Goal: Task Accomplishment & Management: Manage account settings

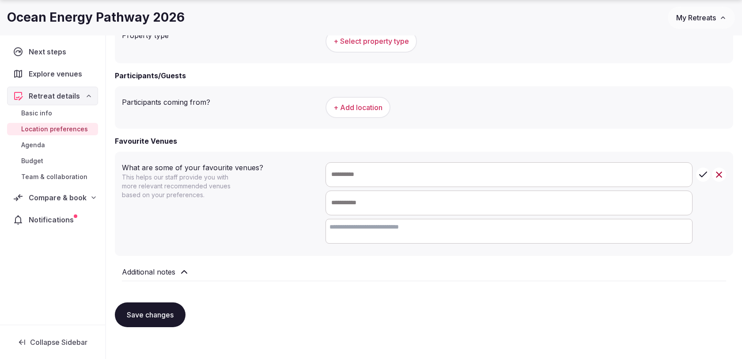
scroll to position [475, 0]
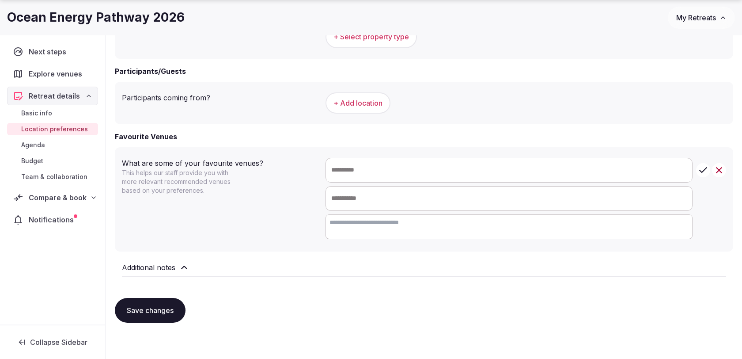
click at [80, 198] on span "Compare & book" at bounding box center [58, 197] width 58 height 11
click at [74, 218] on link "Shortlisted venues (28)" at bounding box center [52, 215] width 91 height 12
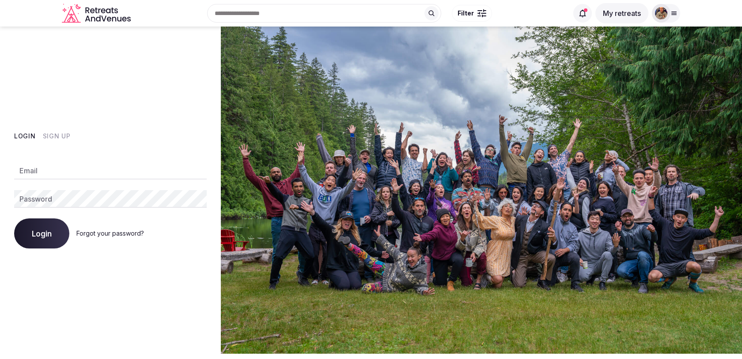
type input "**********"
click at [51, 247] on button "Login" at bounding box center [41, 233] width 55 height 30
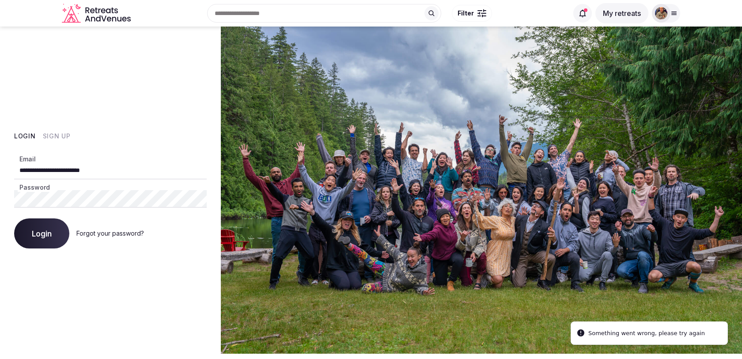
click at [51, 247] on button "Login" at bounding box center [41, 233] width 55 height 30
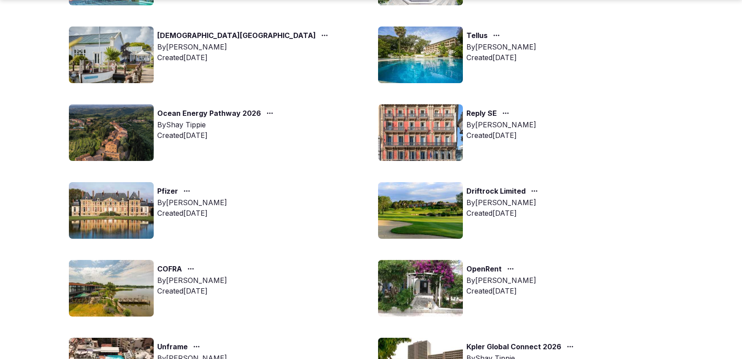
scroll to position [248, 0]
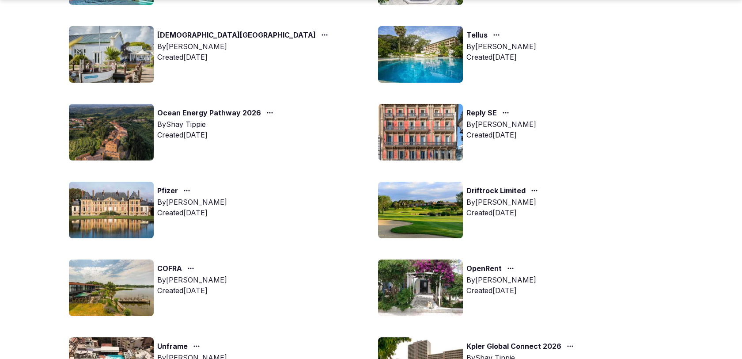
click at [246, 113] on link "Ocean Energy Pathway 2026" at bounding box center [209, 112] width 104 height 11
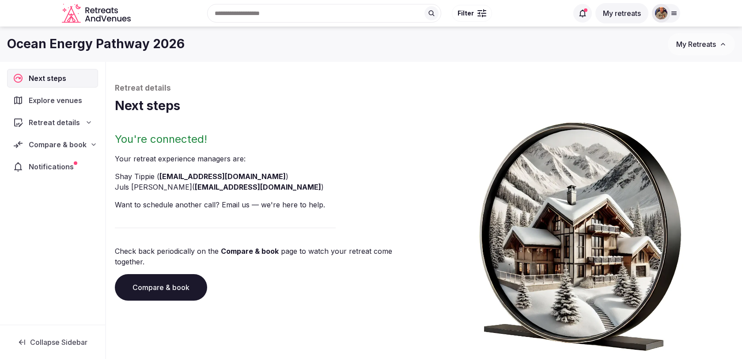
click at [85, 142] on div "Compare & book" at bounding box center [53, 144] width 80 height 11
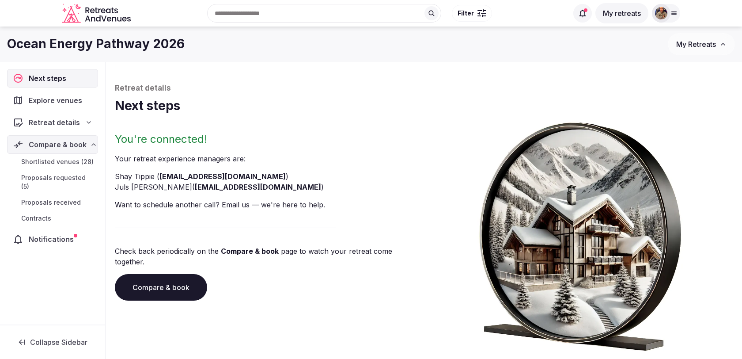
click at [74, 162] on span "Shortlisted venues (28)" at bounding box center [57, 161] width 72 height 9
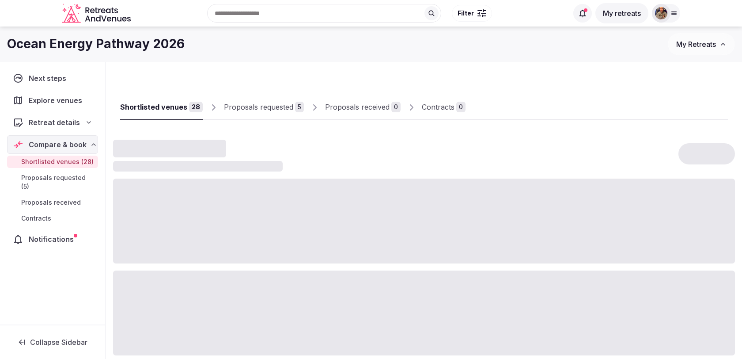
click at [268, 109] on div "Proposals requested" at bounding box center [258, 107] width 69 height 11
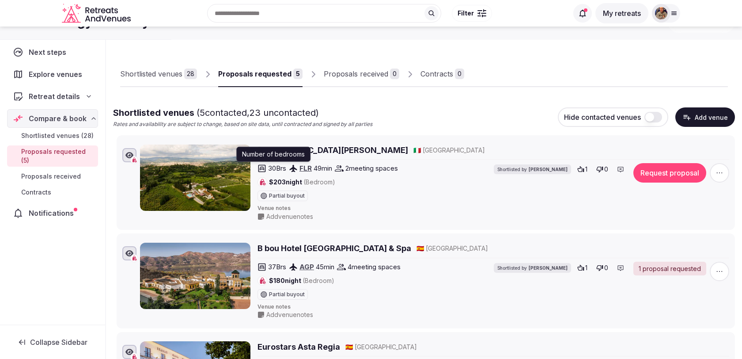
scroll to position [30, 0]
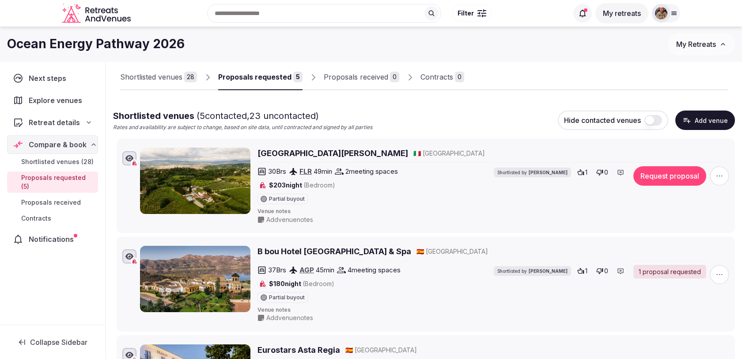
click at [173, 77] on div "Shortlisted venues" at bounding box center [151, 77] width 62 height 11
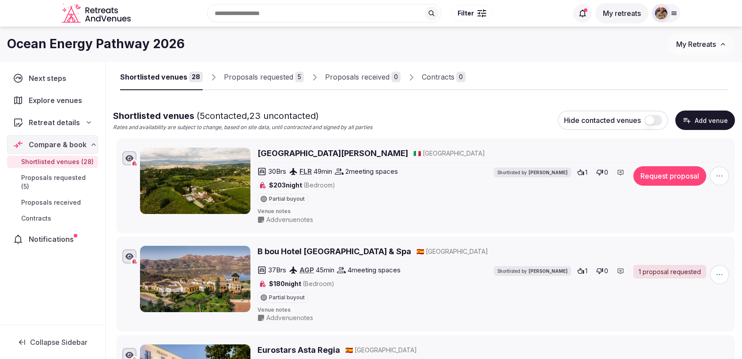
click at [255, 71] on link "Proposals requested 5" at bounding box center [264, 78] width 80 height 26
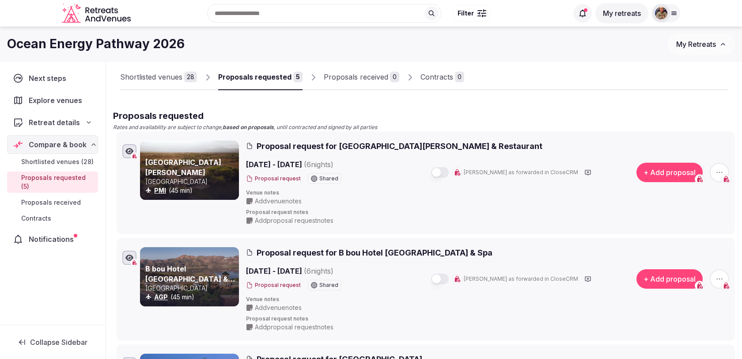
click at [449, 175] on button "button" at bounding box center [440, 172] width 18 height 11
click at [449, 281] on button "button" at bounding box center [440, 279] width 18 height 11
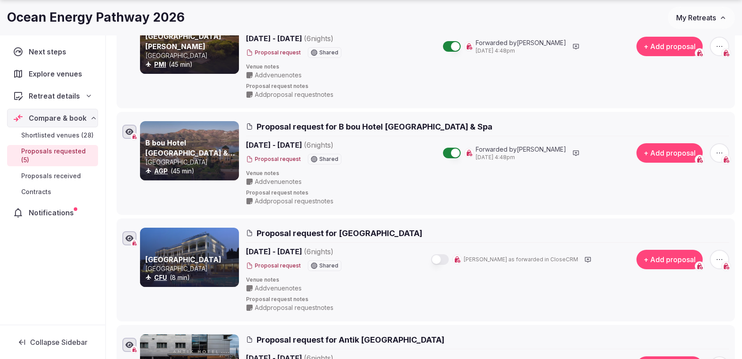
scroll to position [159, 0]
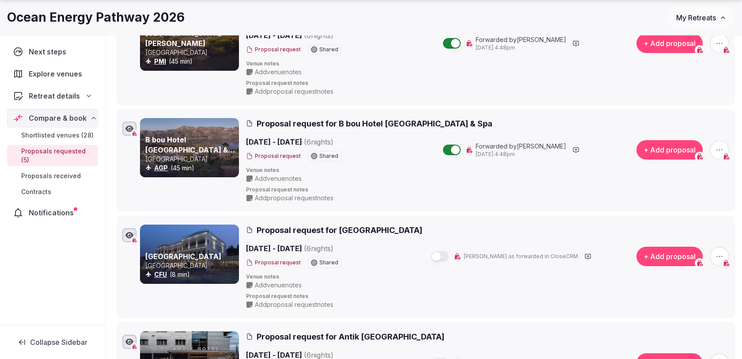
click at [458, 250] on div "Mark as forwarded in CloseCRM" at bounding box center [513, 256] width 208 height 12
click at [449, 257] on button "button" at bounding box center [440, 256] width 18 height 11
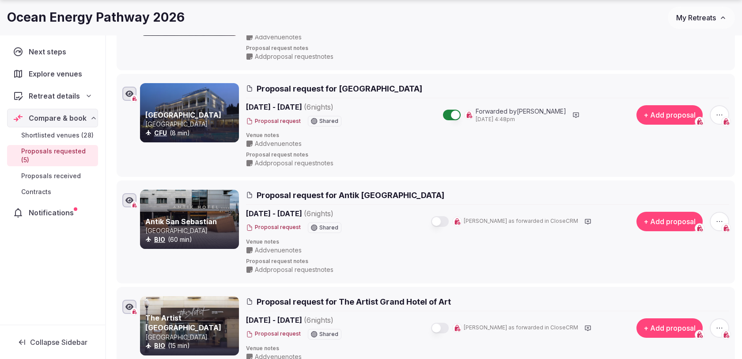
click at [449, 220] on button "button" at bounding box center [440, 221] width 18 height 11
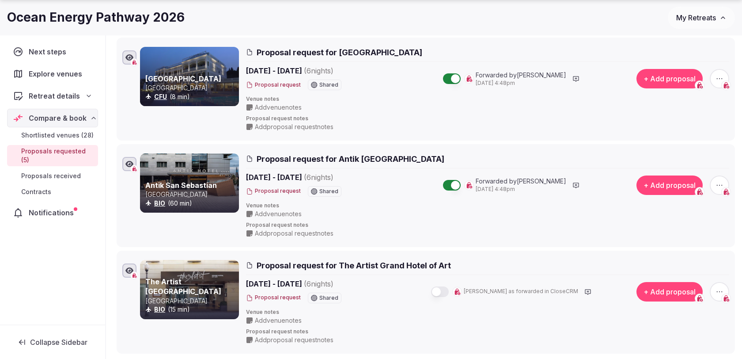
scroll to position [346, 0]
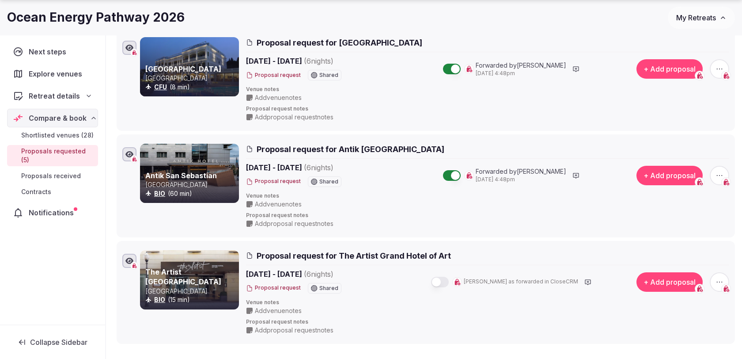
click at [449, 281] on button "button" at bounding box center [440, 282] width 18 height 11
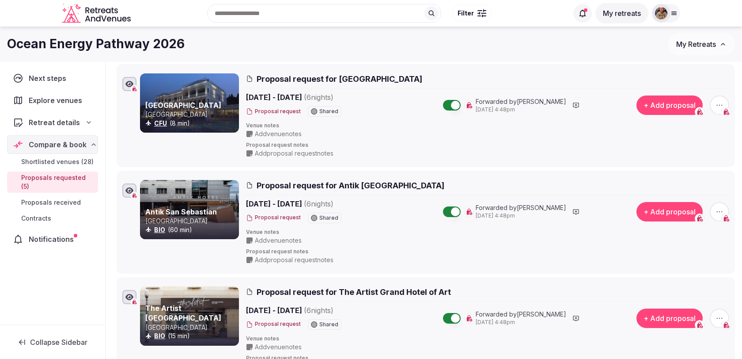
scroll to position [321, 0]
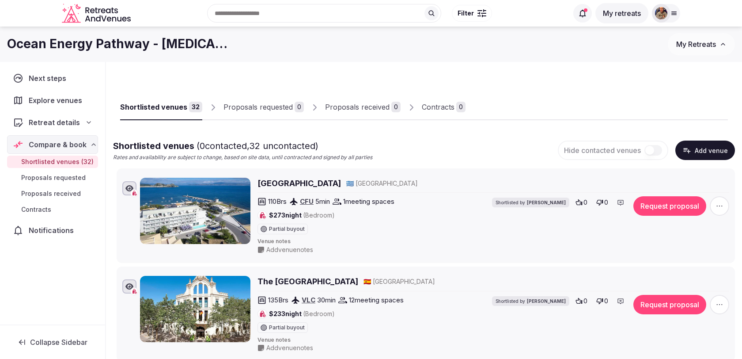
click at [73, 114] on div "Retreat details" at bounding box center [52, 122] width 91 height 19
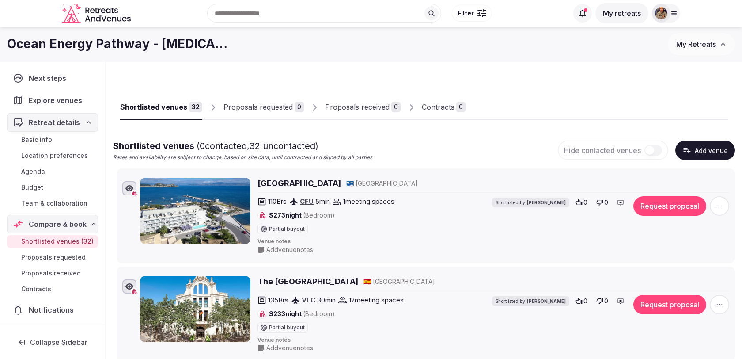
click at [44, 137] on span "Basic info" at bounding box center [36, 139] width 31 height 9
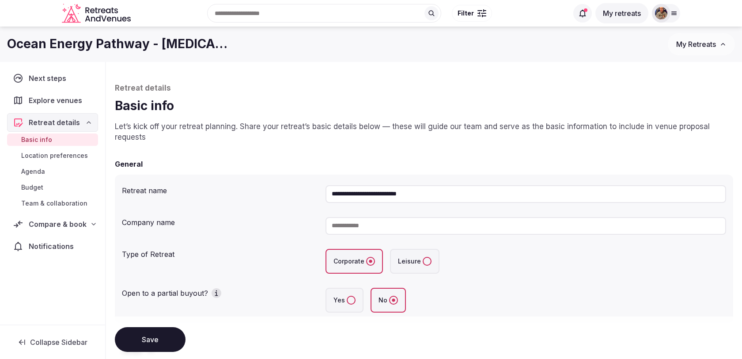
click at [397, 194] on input "**********" at bounding box center [526, 194] width 401 height 18
click at [400, 193] on input "**********" at bounding box center [526, 194] width 401 height 18
type input "**********"
click at [319, 211] on div "**********" at bounding box center [424, 249] width 619 height 148
click at [175, 337] on button "Save" at bounding box center [150, 339] width 71 height 25
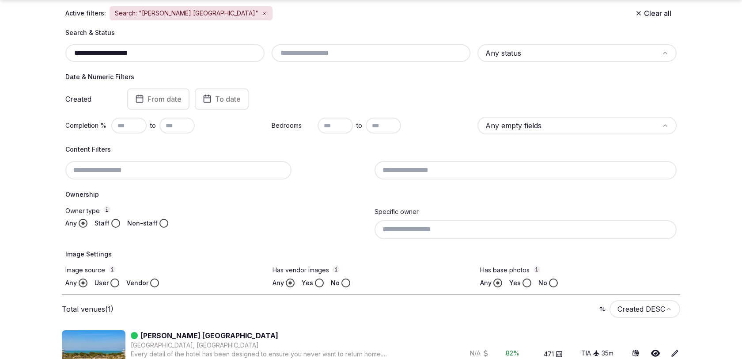
scroll to position [62, 0]
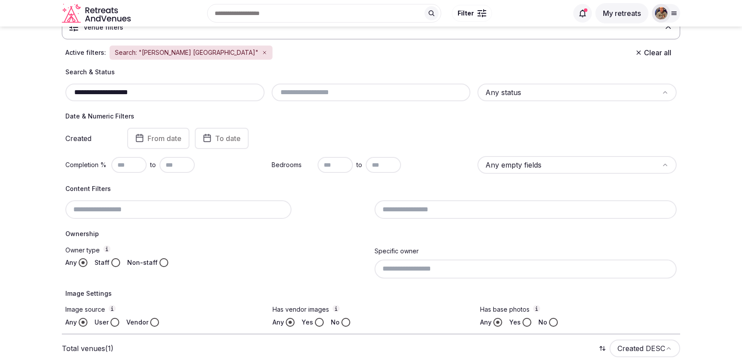
click at [156, 93] on input "**********" at bounding box center [165, 92] width 192 height 11
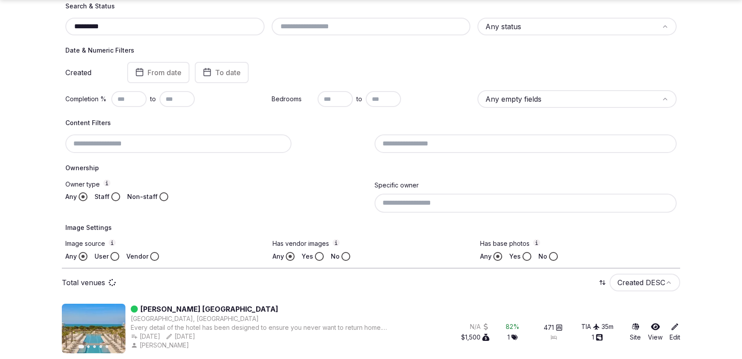
scroll to position [135, 0]
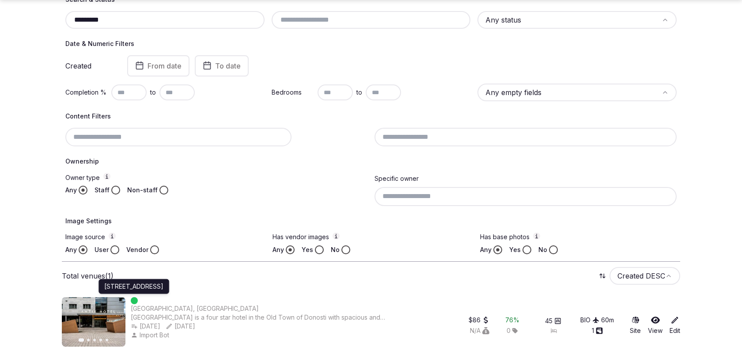
type input "*********"
click at [112, 312] on img at bounding box center [94, 321] width 64 height 49
click at [145, 310] on div "Donostia, Spain" at bounding box center [195, 308] width 128 height 9
click at [260, 319] on div "Hotel Antik San Sebastian is a four star hotel in the Old Town of Donosti with …" at bounding box center [260, 317] width 258 height 9
click at [152, 319] on div "Hotel Antik San Sebastian is a four star hotel in the Old Town of Donosti with …" at bounding box center [260, 317] width 258 height 9
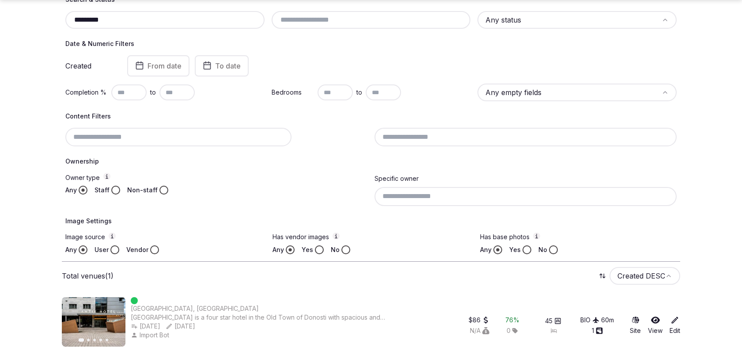
click at [146, 304] on div "Donostia, Spain" at bounding box center [195, 308] width 128 height 9
click at [152, 293] on div "Previous slide Next slide Donostia, Spain Hotel Antik San Sebastian is a four s…" at bounding box center [371, 323] width 619 height 67
click at [93, 298] on img at bounding box center [94, 321] width 64 height 49
click at [122, 322] on img at bounding box center [94, 321] width 64 height 49
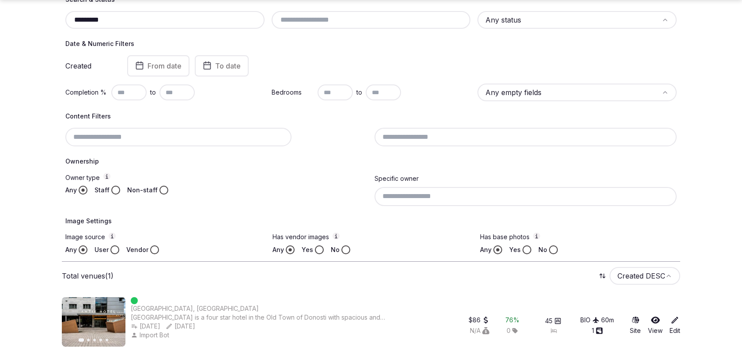
click at [117, 318] on button "Next slide" at bounding box center [113, 322] width 14 height 14
click at [654, 323] on link "View" at bounding box center [655, 325] width 15 height 19
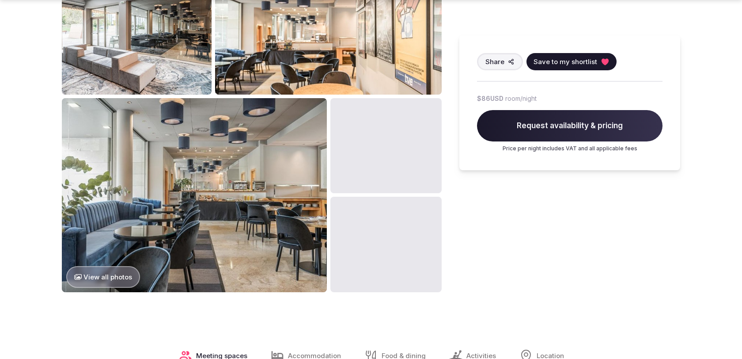
scroll to position [430, 0]
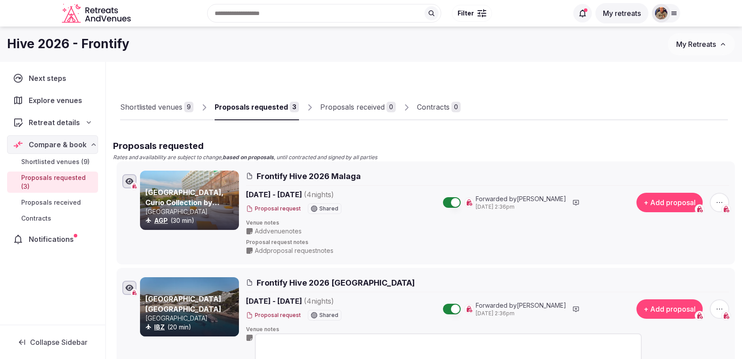
click at [173, 104] on div "Shortlisted venues" at bounding box center [151, 107] width 62 height 11
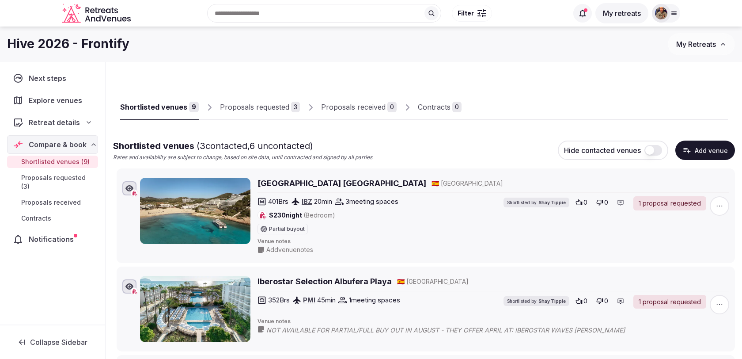
click at [267, 114] on link "Proposals requested 3" at bounding box center [260, 108] width 80 height 26
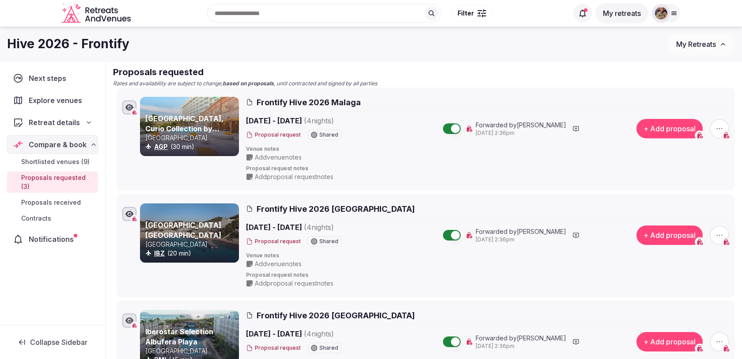
scroll to position [62, 0]
